Goal: Information Seeking & Learning: Learn about a topic

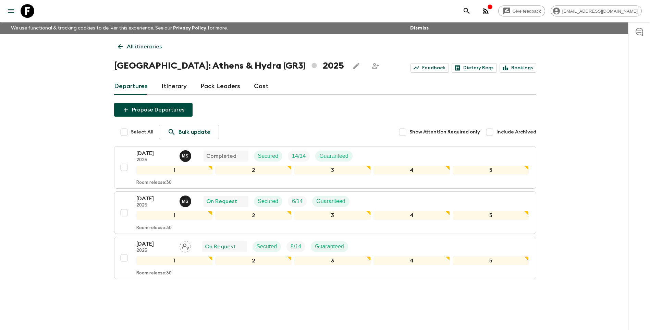
click at [120, 49] on icon at bounding box center [121, 47] width 8 height 8
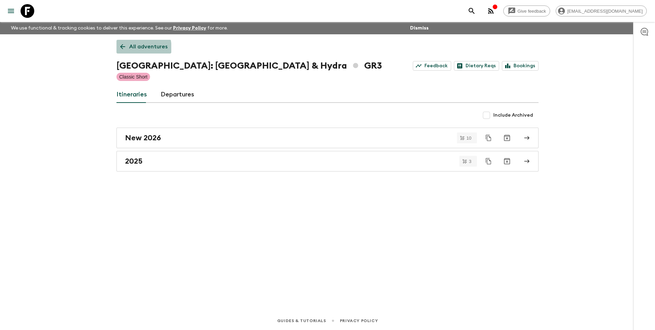
click at [120, 49] on icon at bounding box center [123, 47] width 8 height 8
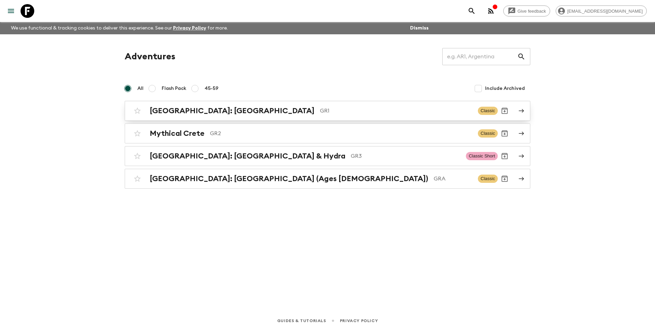
click at [181, 118] on link "[GEOGRAPHIC_DATA]: [GEOGRAPHIC_DATA] & the Islands GR1 Classic" at bounding box center [328, 111] width 406 height 20
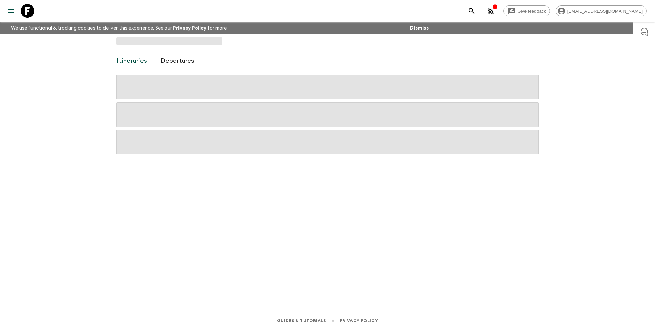
click at [181, 118] on div at bounding box center [328, 115] width 422 height 80
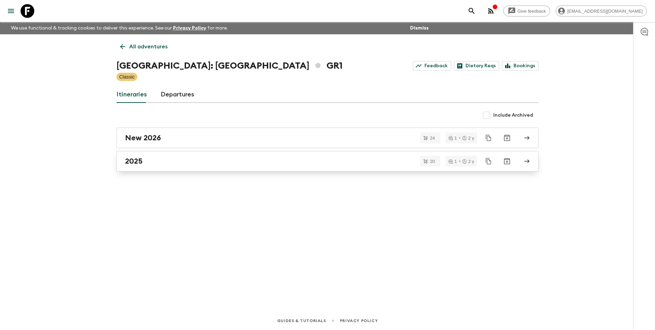
click at [146, 167] on link "2025" at bounding box center [328, 161] width 422 height 21
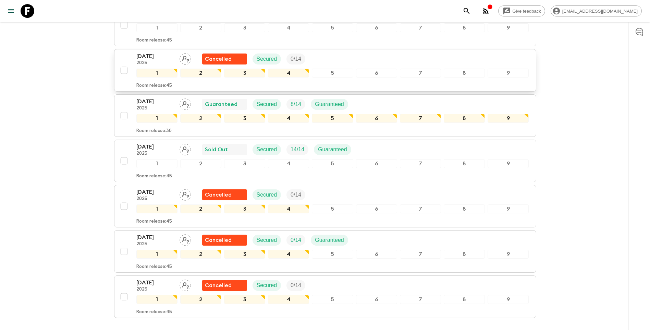
scroll to position [781, 0]
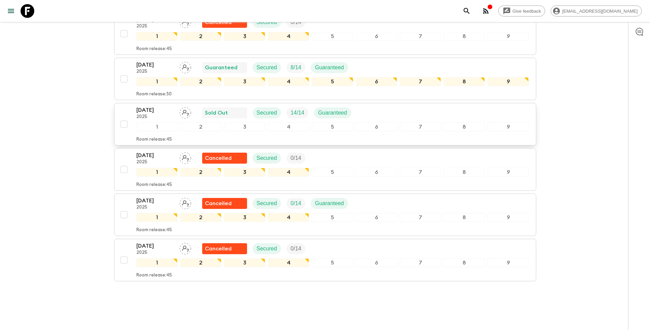
click at [158, 106] on p "[DATE]" at bounding box center [155, 110] width 38 height 8
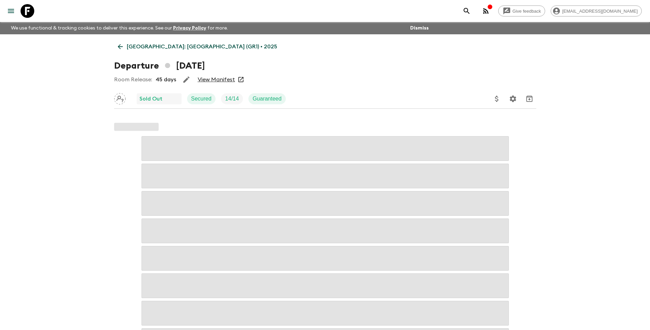
click at [221, 77] on link "View Manifest" at bounding box center [216, 79] width 37 height 7
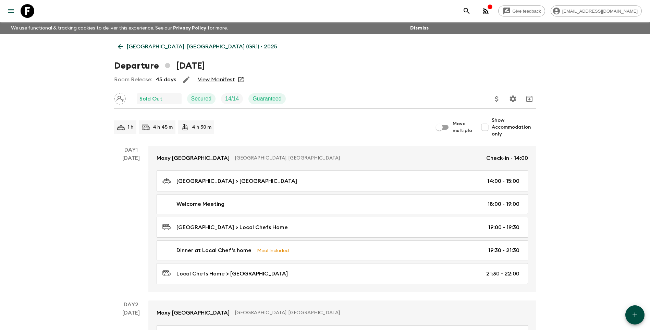
click at [139, 48] on p "[GEOGRAPHIC_DATA]: [GEOGRAPHIC_DATA] (GR1) • 2025" at bounding box center [202, 46] width 150 height 8
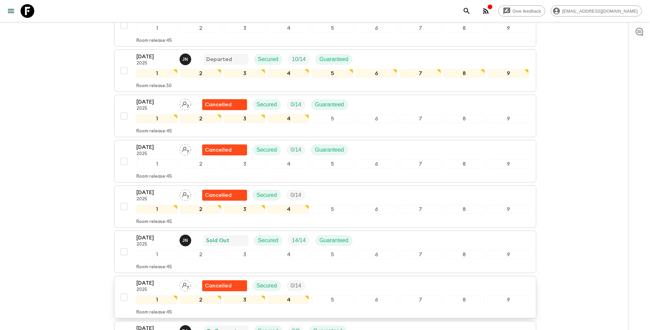
scroll to position [308, 0]
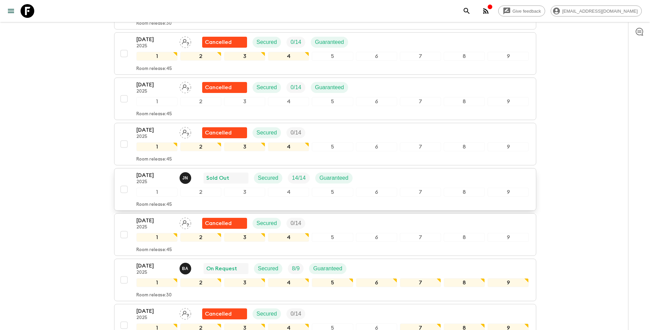
click at [153, 168] on button "[DATE] 2025 J N Sold Out Secured 14 / 14 Guaranteed 1 2 3 4 5 6 7 8 9 Room rele…" at bounding box center [325, 189] width 422 height 42
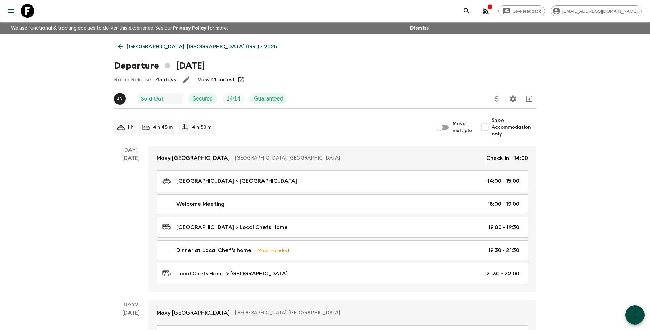
click at [230, 81] on link "View Manifest" at bounding box center [216, 79] width 37 height 7
click at [161, 50] on p "[GEOGRAPHIC_DATA]: [GEOGRAPHIC_DATA] (GR1) • 2025" at bounding box center [202, 46] width 150 height 8
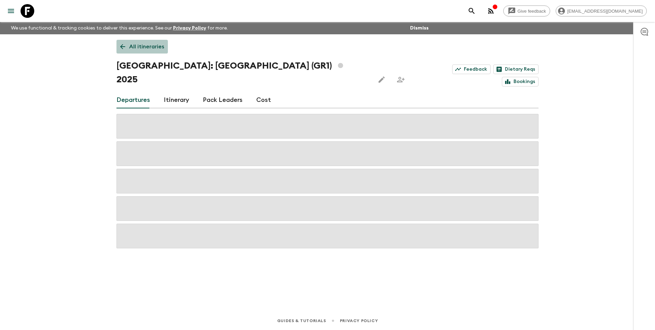
click at [139, 43] on p "All itineraries" at bounding box center [146, 46] width 35 height 8
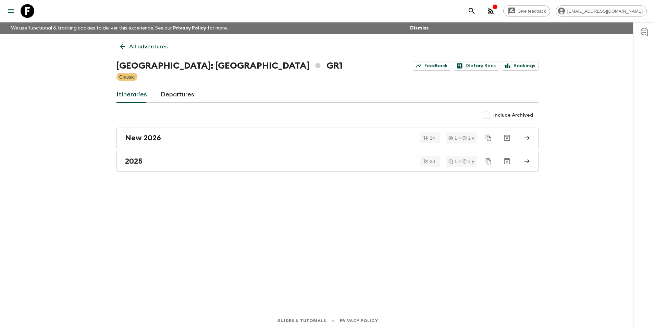
click at [139, 43] on p "All adventures" at bounding box center [148, 46] width 38 height 8
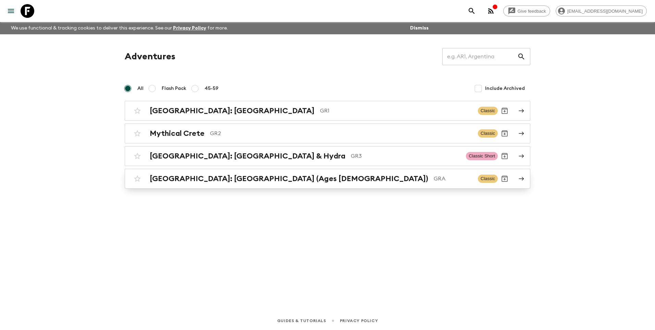
click at [215, 184] on div "[GEOGRAPHIC_DATA]: [GEOGRAPHIC_DATA] (Ages [DEMOGRAPHIC_DATA]) GRA Classic" at bounding box center [314, 179] width 367 height 14
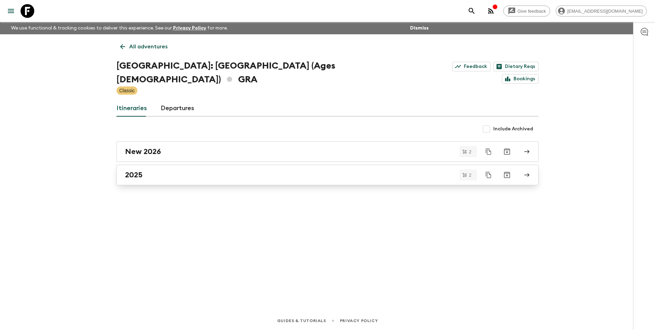
click at [167, 170] on div "2025" at bounding box center [321, 174] width 392 height 9
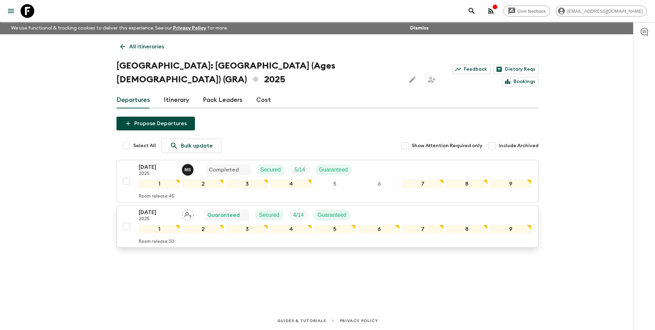
click at [168, 208] on p "[DATE]" at bounding box center [158, 212] width 38 height 8
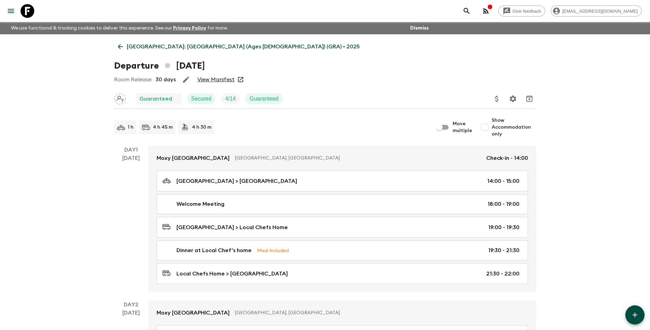
click at [220, 77] on link "View Manifest" at bounding box center [215, 79] width 37 height 7
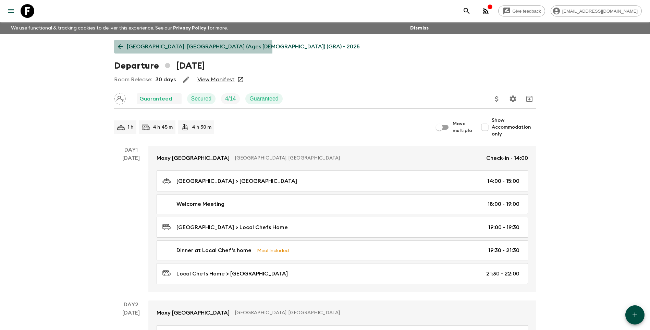
click at [130, 49] on p "[GEOGRAPHIC_DATA]: [GEOGRAPHIC_DATA] (Ages [DEMOGRAPHIC_DATA]) (GRA) • 2025" at bounding box center [243, 46] width 233 height 8
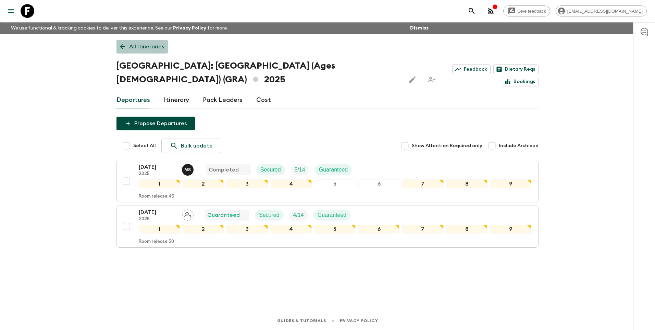
click at [135, 50] on p "All itineraries" at bounding box center [146, 46] width 35 height 8
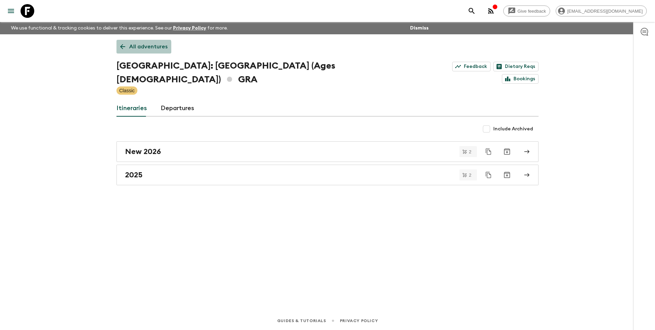
click at [135, 50] on p "All adventures" at bounding box center [148, 46] width 38 height 8
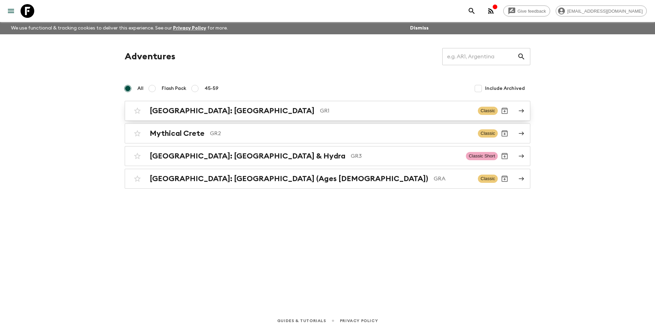
click at [201, 113] on h2 "[GEOGRAPHIC_DATA]: [GEOGRAPHIC_DATA]" at bounding box center [232, 110] width 165 height 9
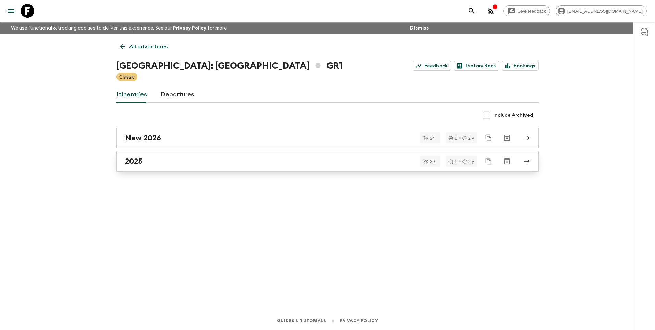
click at [154, 166] on link "2025" at bounding box center [328, 161] width 422 height 21
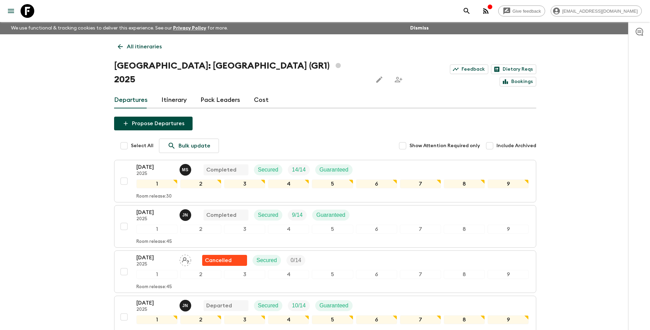
click at [126, 50] on link "All itineraries" at bounding box center [139, 47] width 51 height 14
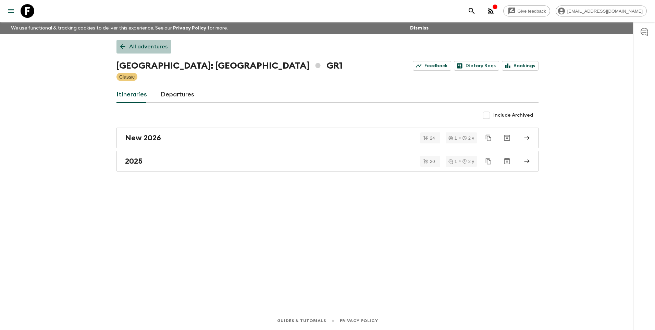
click at [148, 50] on p "All adventures" at bounding box center [148, 46] width 38 height 8
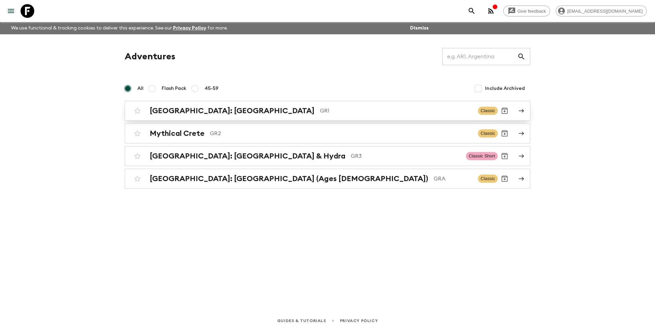
click at [181, 111] on h2 "[GEOGRAPHIC_DATA]: [GEOGRAPHIC_DATA]" at bounding box center [232, 110] width 165 height 9
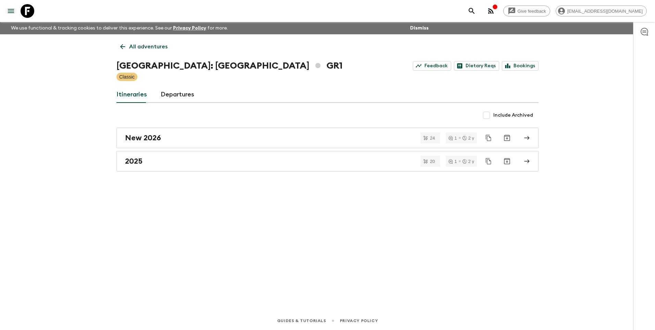
click at [155, 150] on div "New 2026 24 1 2 y 2025 20 1 2 y" at bounding box center [328, 149] width 422 height 44
click at [151, 162] on div "2025" at bounding box center [321, 161] width 392 height 9
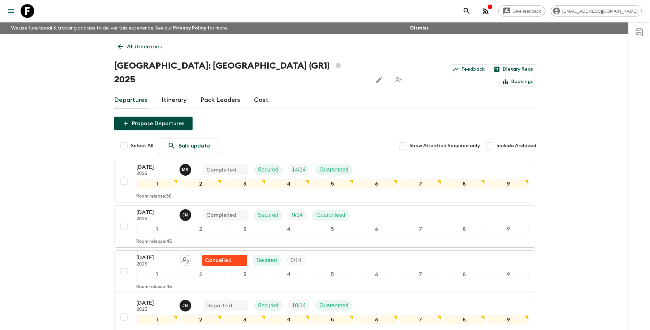
click at [124, 47] on link "All itineraries" at bounding box center [139, 47] width 51 height 14
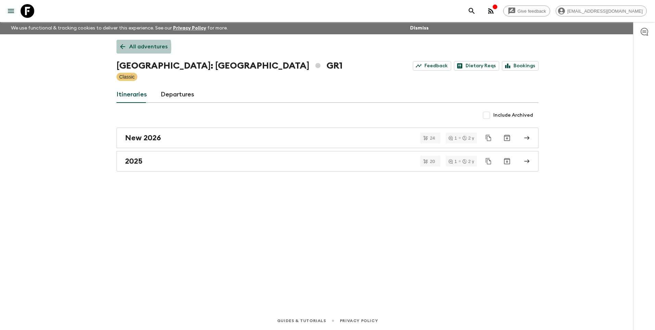
click at [124, 47] on icon at bounding box center [123, 47] width 8 height 8
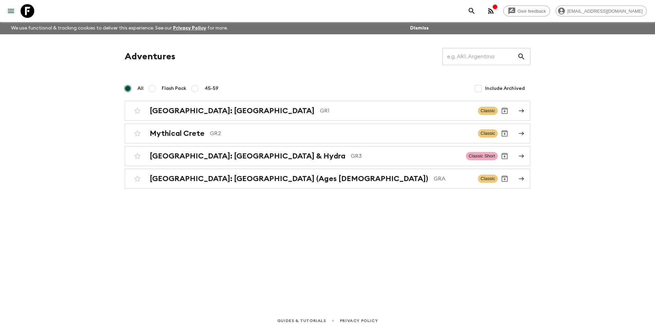
click at [196, 168] on div "[GEOGRAPHIC_DATA]: [GEOGRAPHIC_DATA] & the Islands GR1 Classic Mythical Crete G…" at bounding box center [328, 145] width 406 height 88
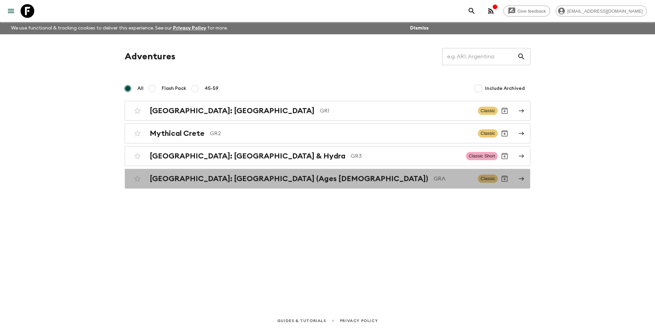
click at [197, 184] on div "[GEOGRAPHIC_DATA]: [GEOGRAPHIC_DATA] (Ages [DEMOGRAPHIC_DATA]) GRA Classic" at bounding box center [314, 179] width 367 height 14
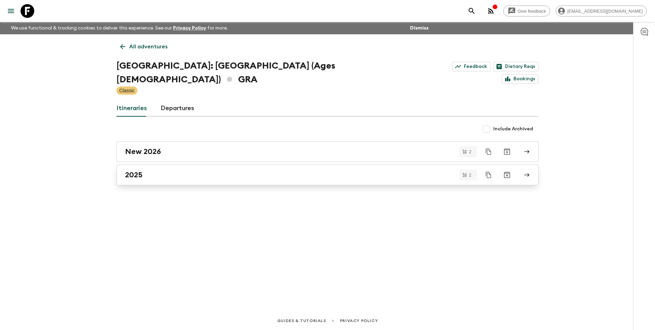
click at [156, 170] on div "2025" at bounding box center [321, 174] width 392 height 9
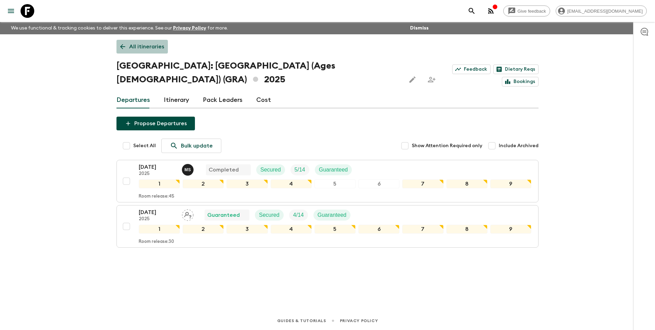
click at [131, 50] on p "All itineraries" at bounding box center [146, 46] width 35 height 8
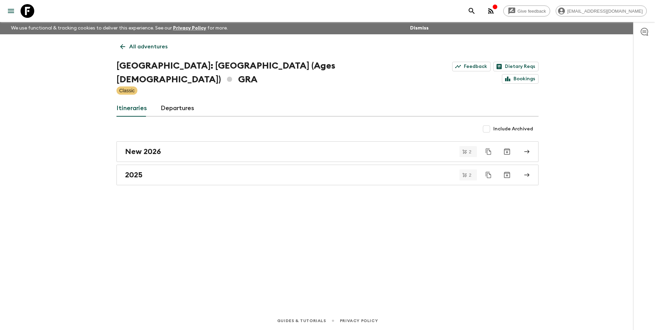
click at [131, 50] on p "All adventures" at bounding box center [148, 46] width 38 height 8
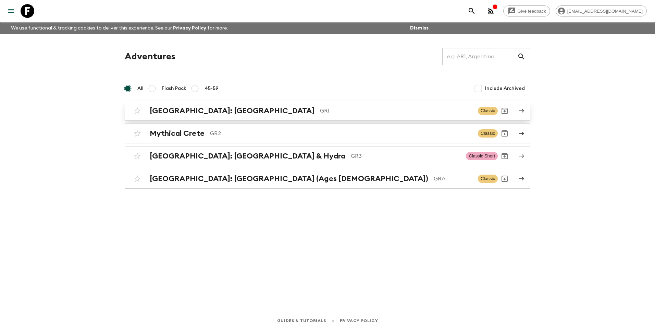
click at [179, 114] on h2 "[GEOGRAPHIC_DATA]: [GEOGRAPHIC_DATA]" at bounding box center [232, 110] width 165 height 9
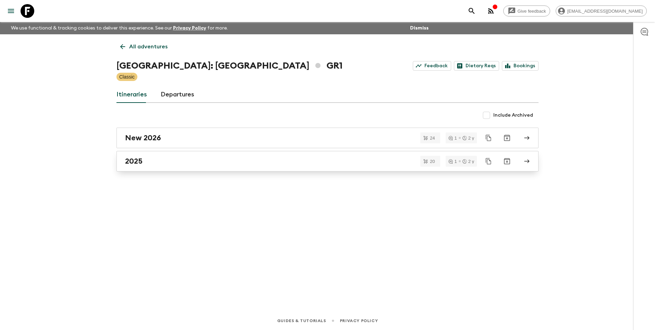
click at [141, 162] on h2 "2025" at bounding box center [133, 161] width 17 height 9
